Goal: Information Seeking & Learning: Learn about a topic

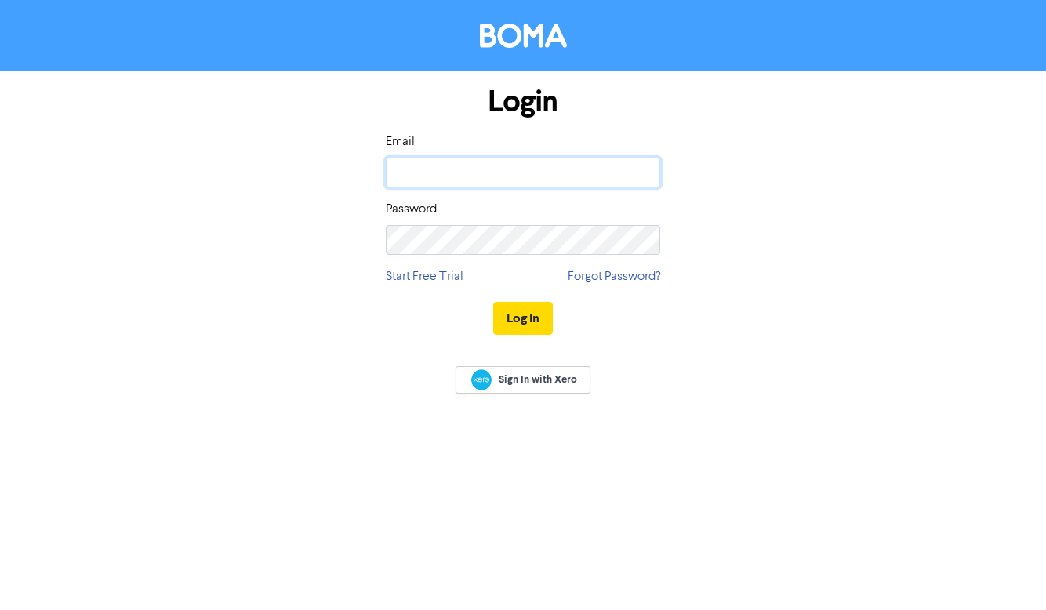
type input "[PERSON_NAME][EMAIL_ADDRESS][DOMAIN_NAME]"
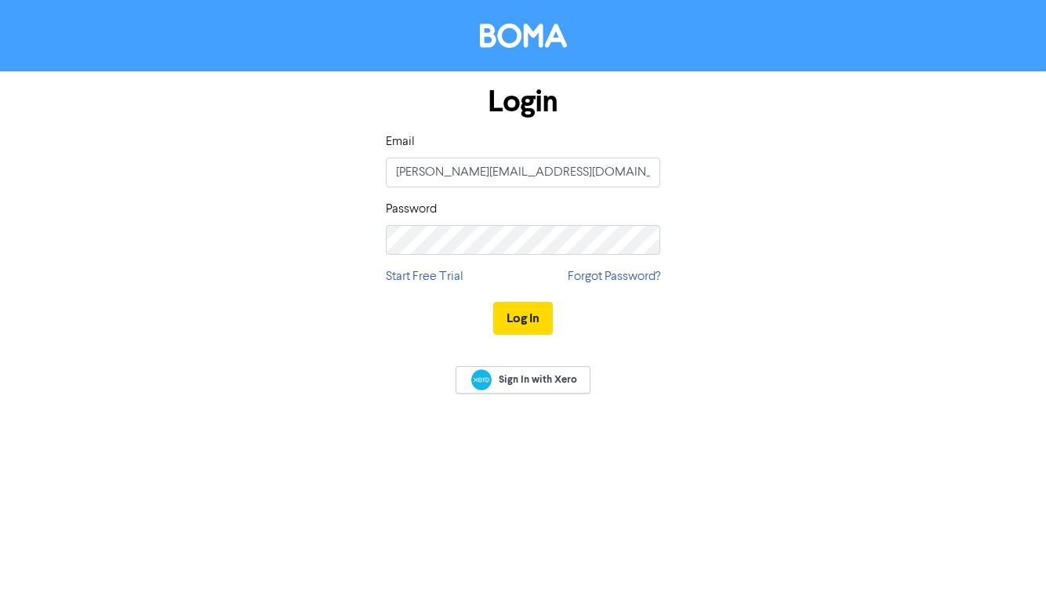
click at [522, 337] on div "Log In" at bounding box center [523, 318] width 274 height 64
click at [527, 325] on button "Log In" at bounding box center [523, 318] width 60 height 33
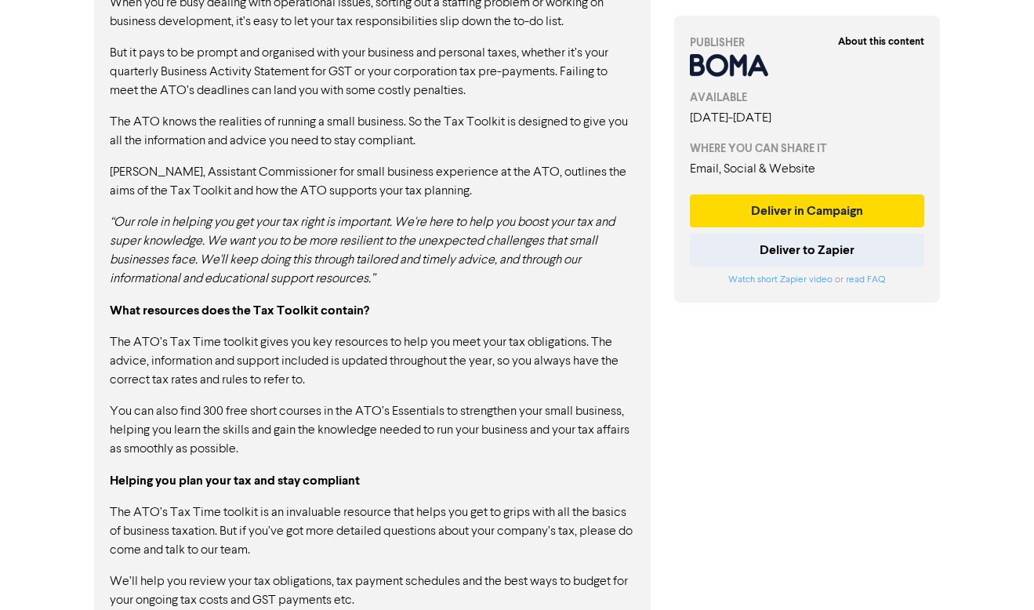
scroll to position [1099, 0]
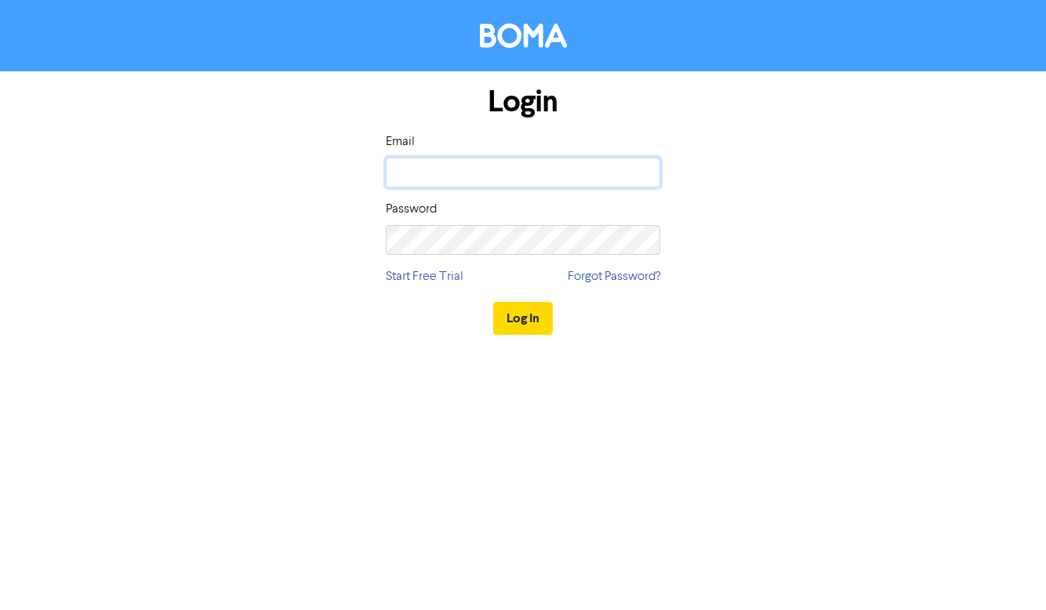
type input "[PERSON_NAME][EMAIL_ADDRESS][DOMAIN_NAME]"
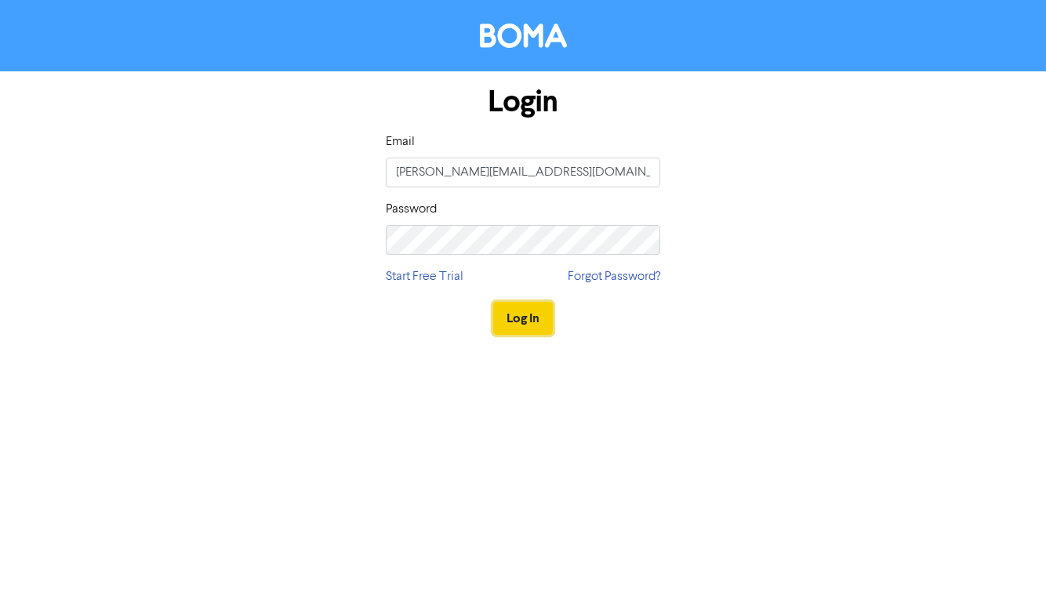
click at [501, 308] on button "Log In" at bounding box center [523, 318] width 60 height 33
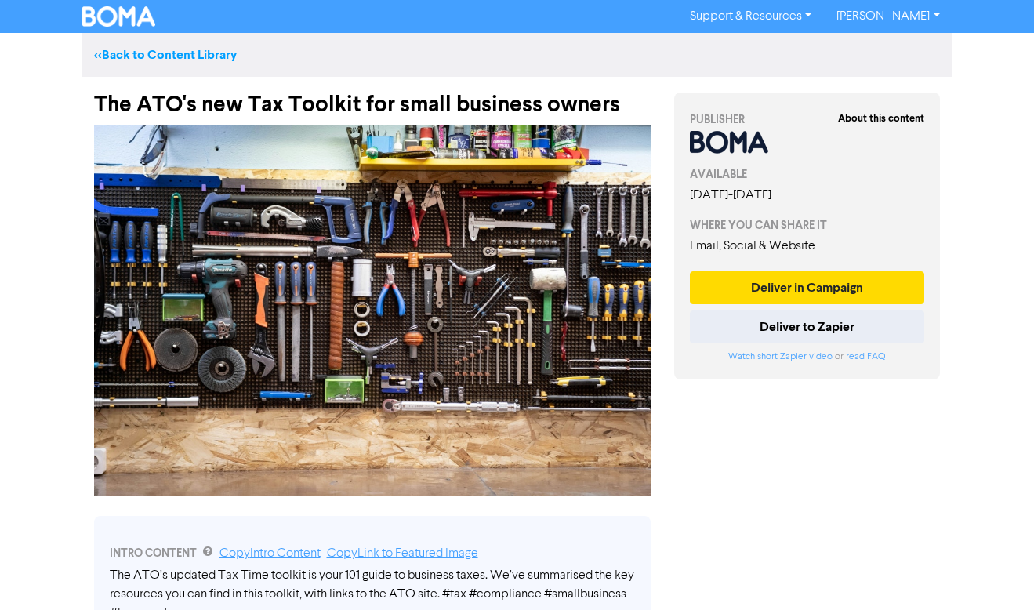
click at [190, 55] on link "<< Back to Content Library" at bounding box center [165, 55] width 143 height 16
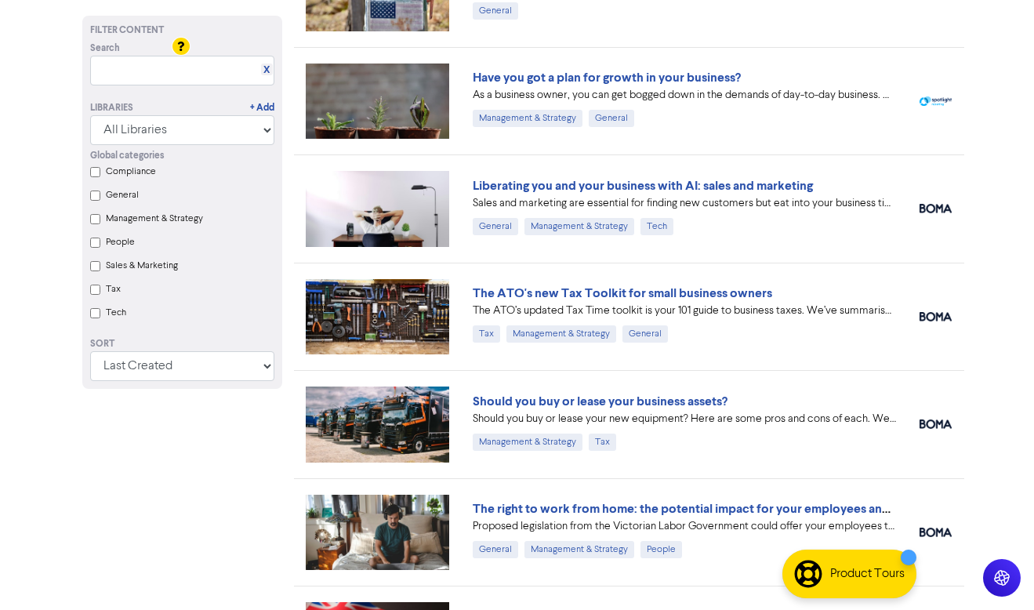
scroll to position [941, 0]
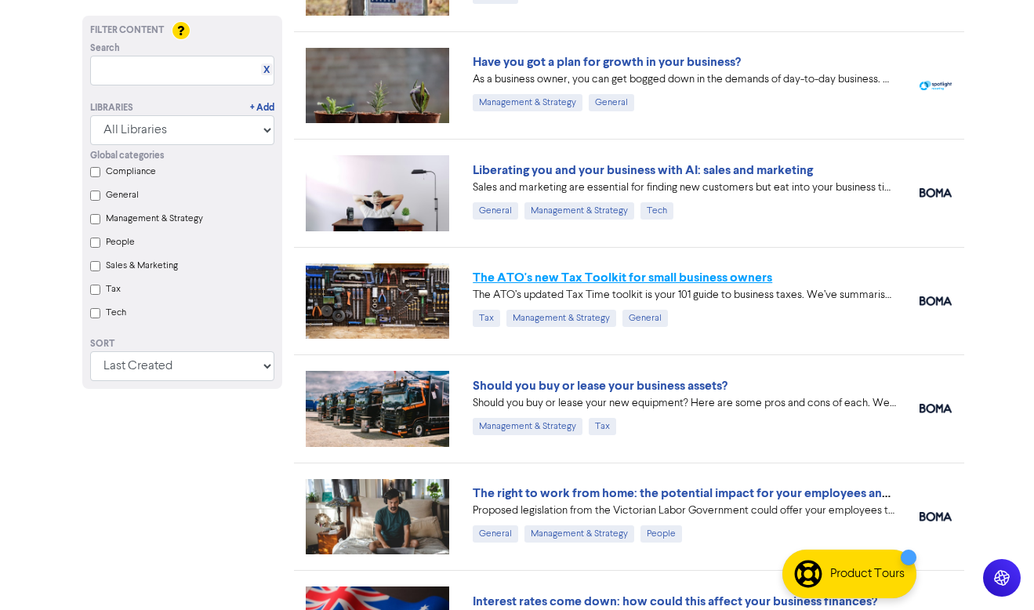
click at [659, 285] on link "The ATO's new Tax Toolkit for small business owners" at bounding box center [622, 278] width 299 height 16
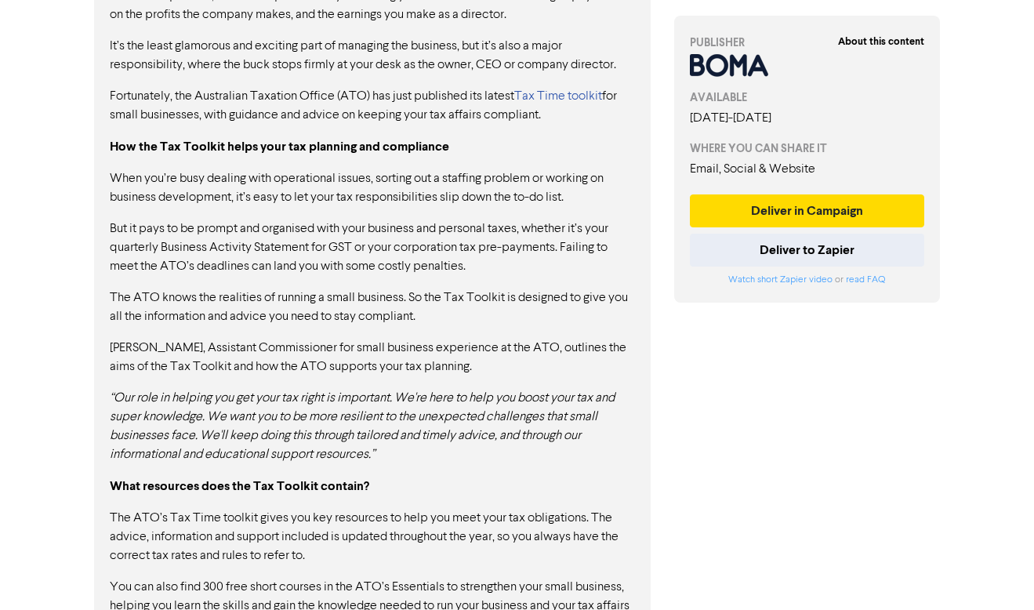
scroll to position [1099, 0]
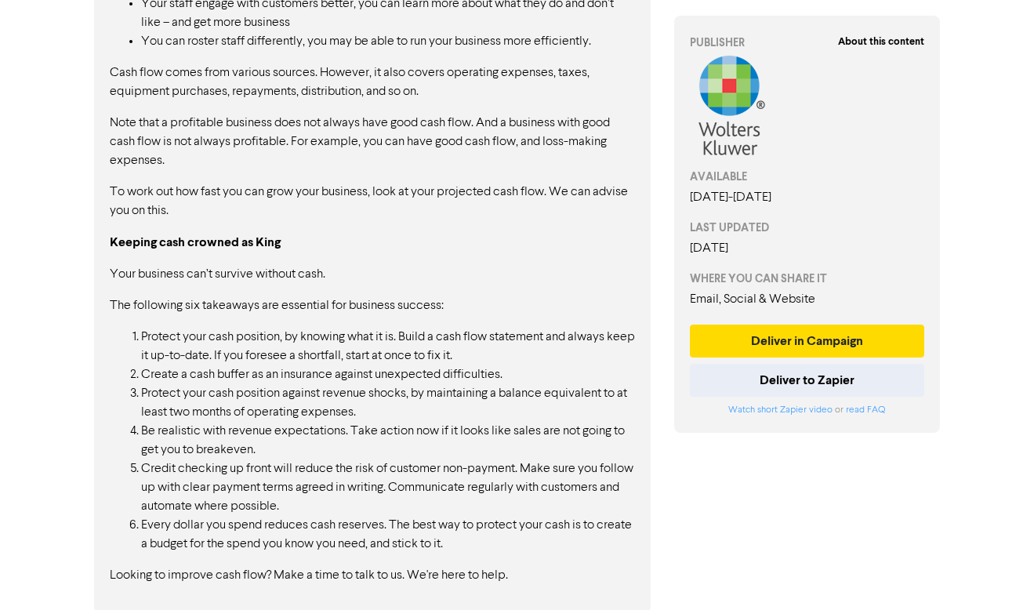
scroll to position [1022, 0]
